Goal: Check status: Check status

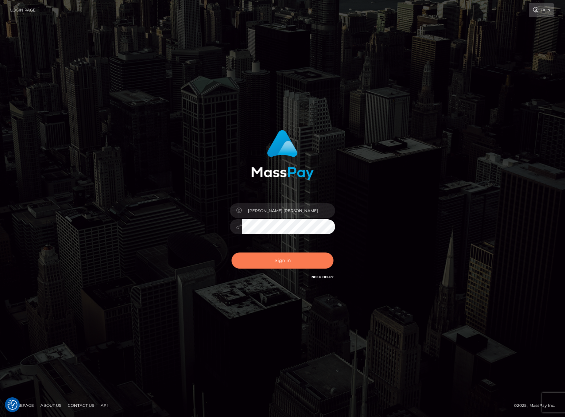
click at [283, 260] on button "Sign in" at bounding box center [282, 261] width 102 height 16
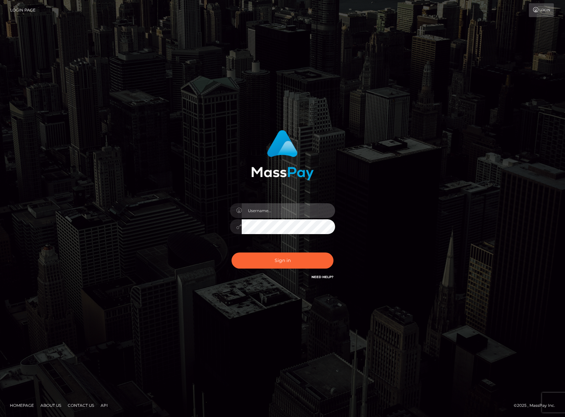
type input "karl.cope"
click at [296, 257] on button "Sign in" at bounding box center [282, 261] width 102 height 16
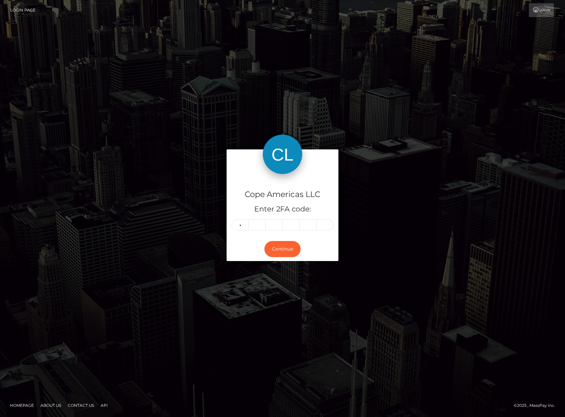
type input "1"
type input "9"
type input "1"
type input "9"
type input "1"
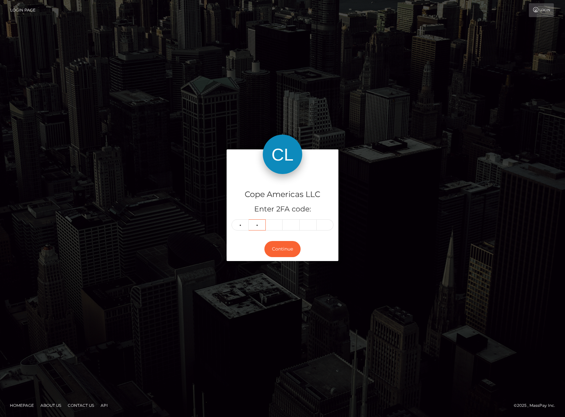
type input "9"
type input "8"
type input "3"
type input "6"
type input "4"
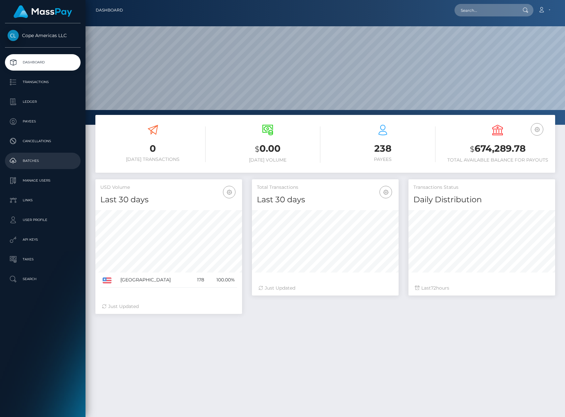
scroll to position [117, 147]
click at [42, 166] on p "Batches" at bounding box center [43, 161] width 70 height 10
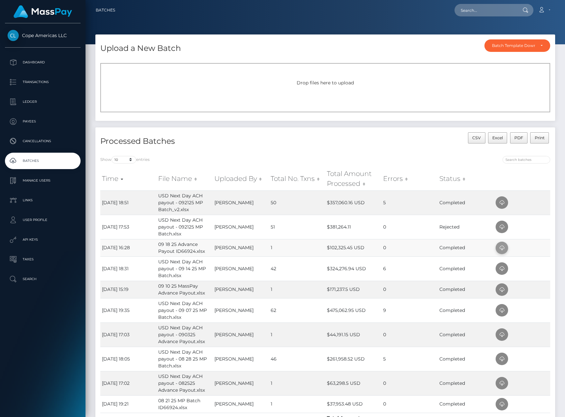
click at [500, 245] on icon at bounding box center [501, 248] width 8 height 8
click at [225, 139] on h4 "Processed Batches" at bounding box center [210, 142] width 220 height 12
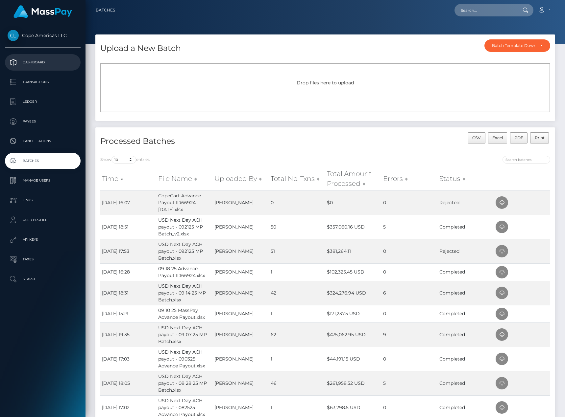
click at [36, 57] on link "Dashboard" at bounding box center [43, 62] width 76 height 16
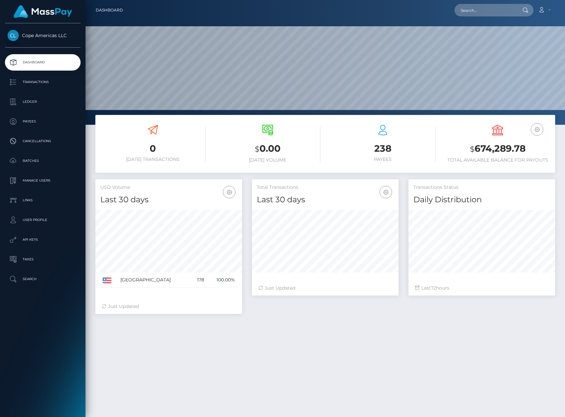
scroll to position [117, 147]
click at [48, 165] on p "Batches" at bounding box center [43, 161] width 70 height 10
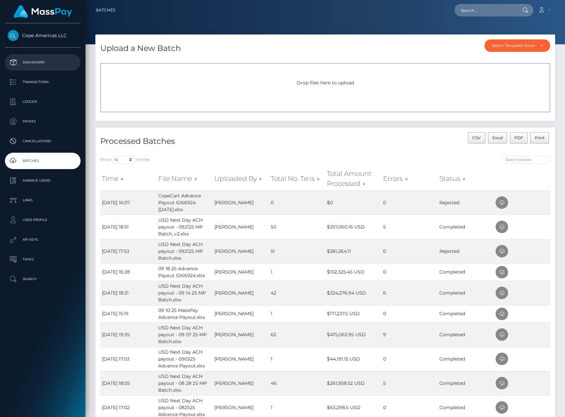
click at [65, 66] on p "Dashboard" at bounding box center [43, 63] width 70 height 10
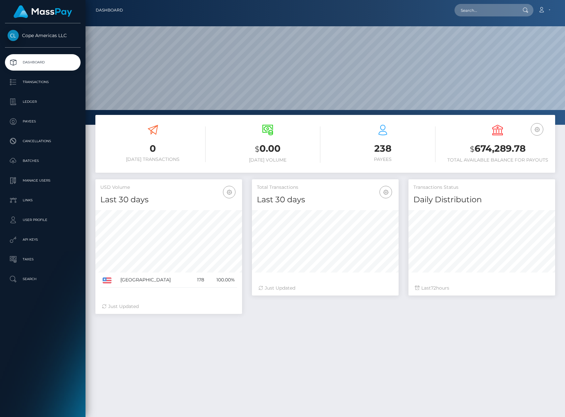
scroll to position [117, 147]
click at [58, 156] on p "Batches" at bounding box center [43, 161] width 70 height 10
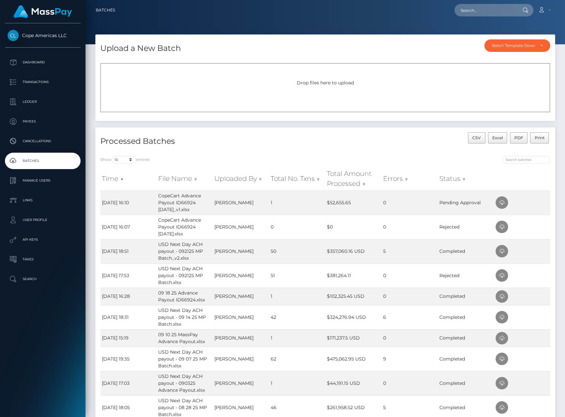
drag, startPoint x: 391, startPoint y: 147, endPoint x: 555, endPoint y: 97, distance: 170.8
click at [391, 147] on div "CSV Excel PDF Print" at bounding box center [440, 141] width 230 height 19
drag, startPoint x: 407, startPoint y: 20, endPoint x: 415, endPoint y: 15, distance: 9.6
click at [407, 20] on div at bounding box center [324, 22] width 479 height 44
